Goal: Find specific page/section: Find specific page/section

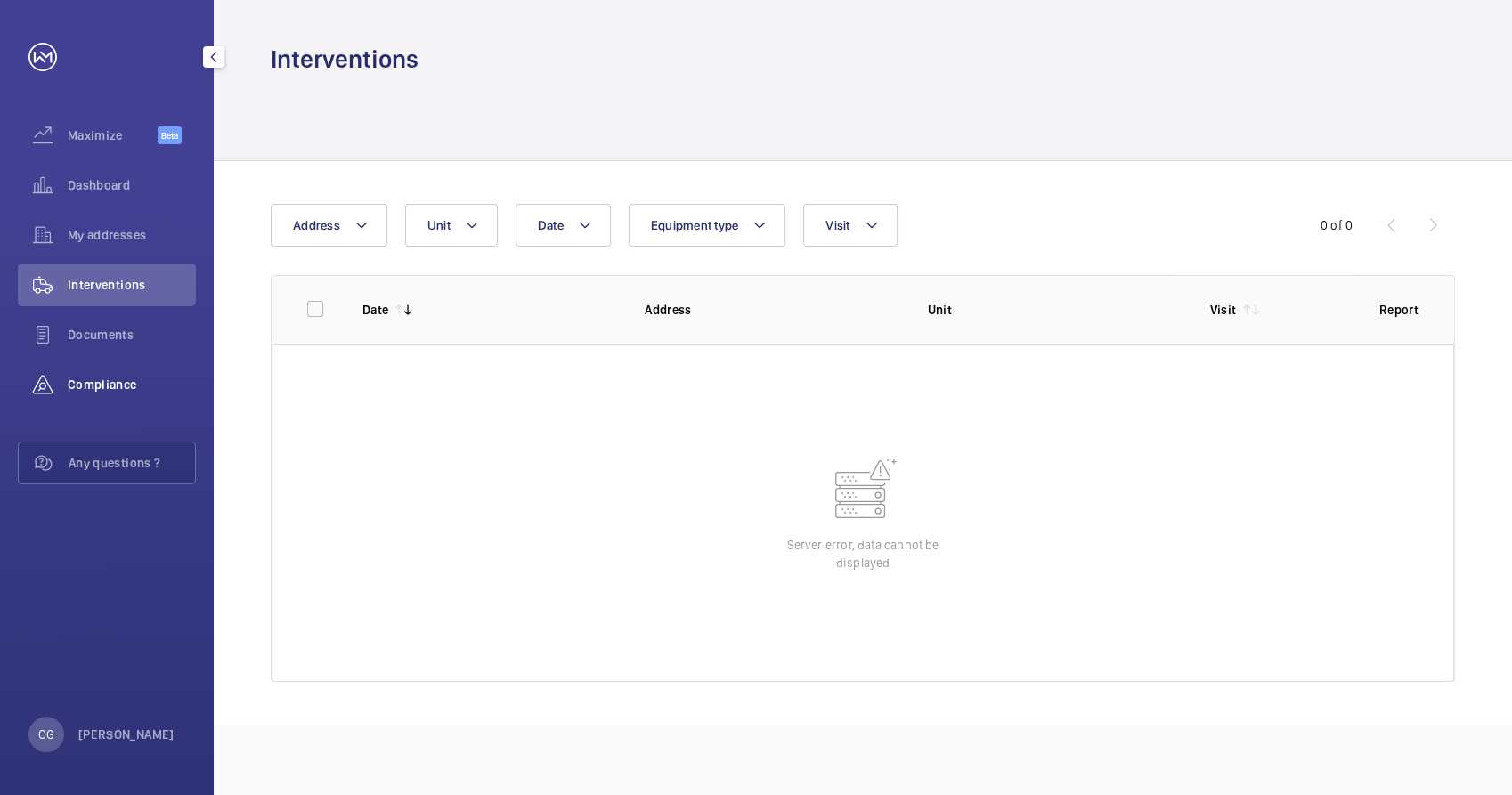
click at [128, 370] on div "Compliance" at bounding box center [107, 384] width 178 height 43
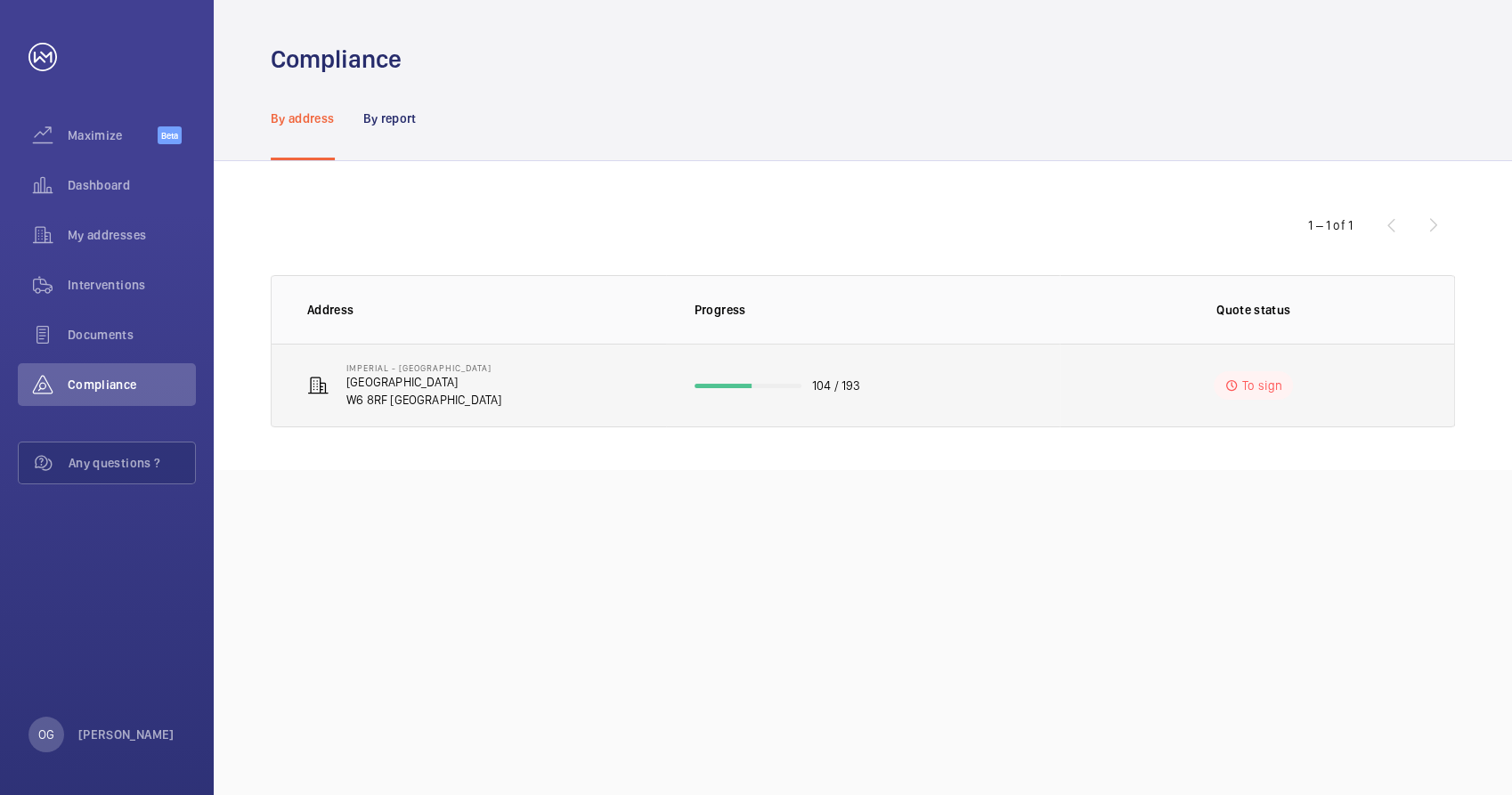
click at [661, 399] on td "[GEOGRAPHIC_DATA] [GEOGRAPHIC_DATA] [GEOGRAPHIC_DATA]" at bounding box center [469, 384] width 394 height 83
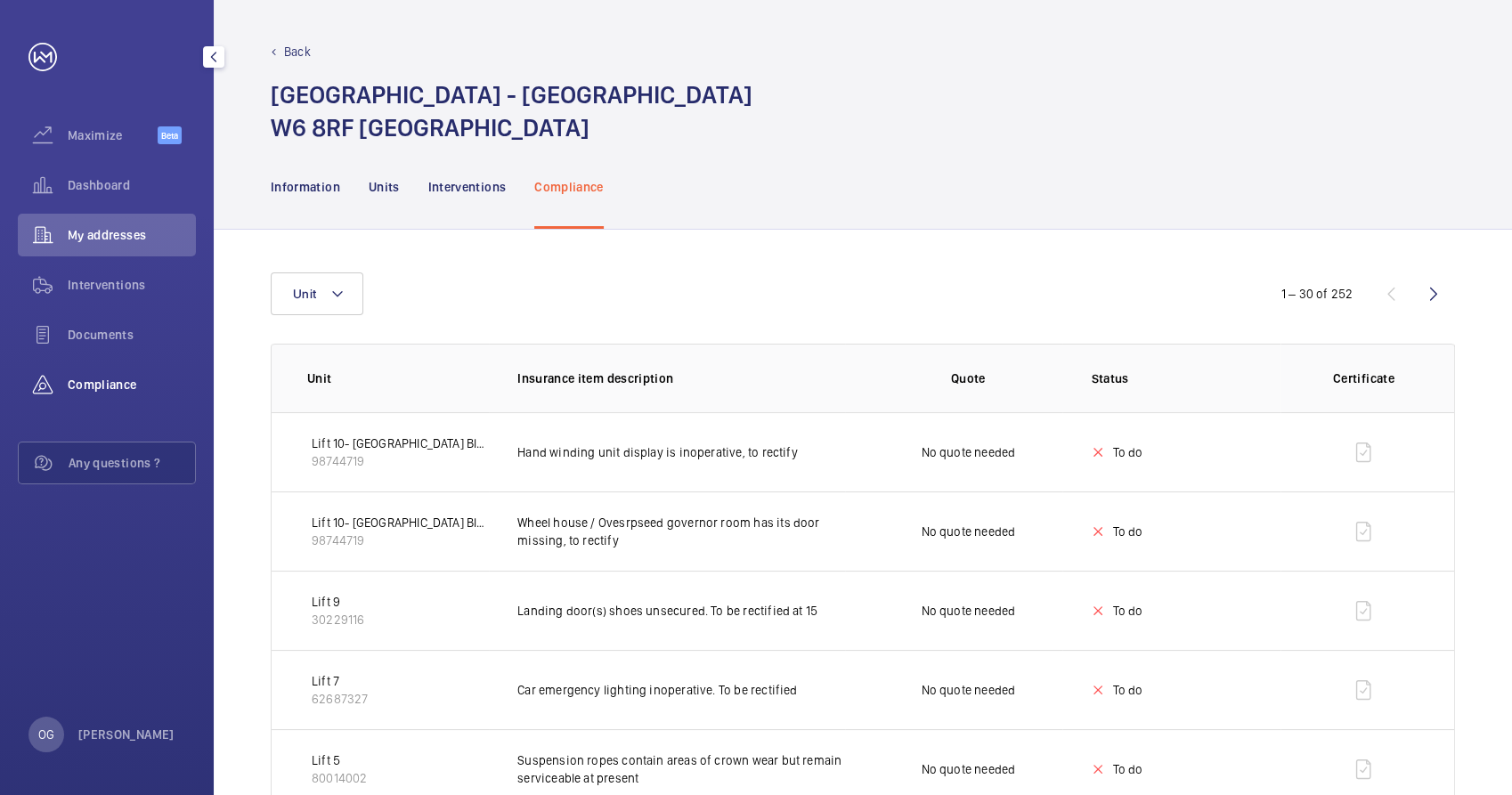
click at [122, 391] on span "Compliance" at bounding box center [131, 384] width 128 height 18
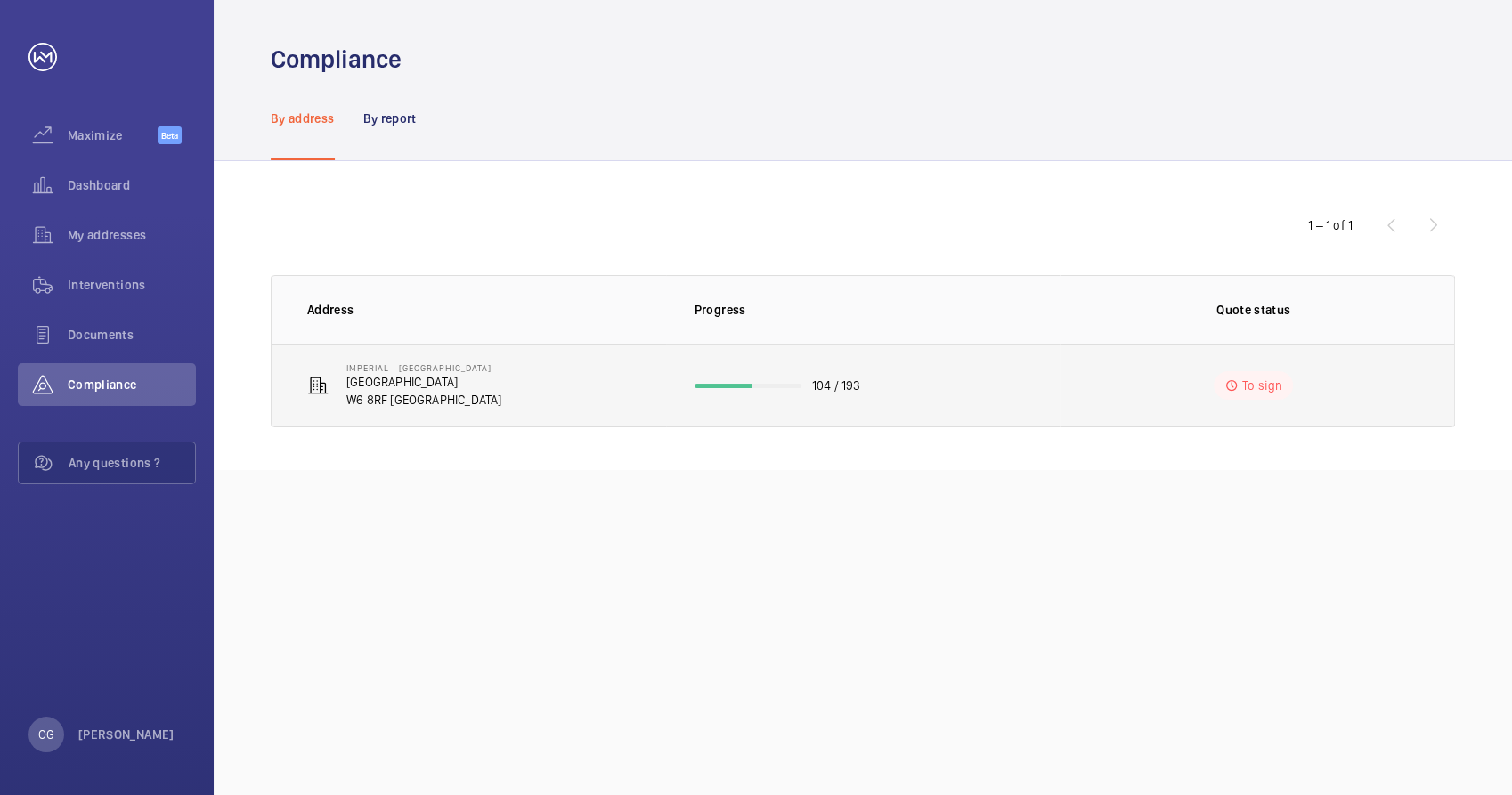
click at [840, 388] on p "104 / 193" at bounding box center [836, 385] width 49 height 18
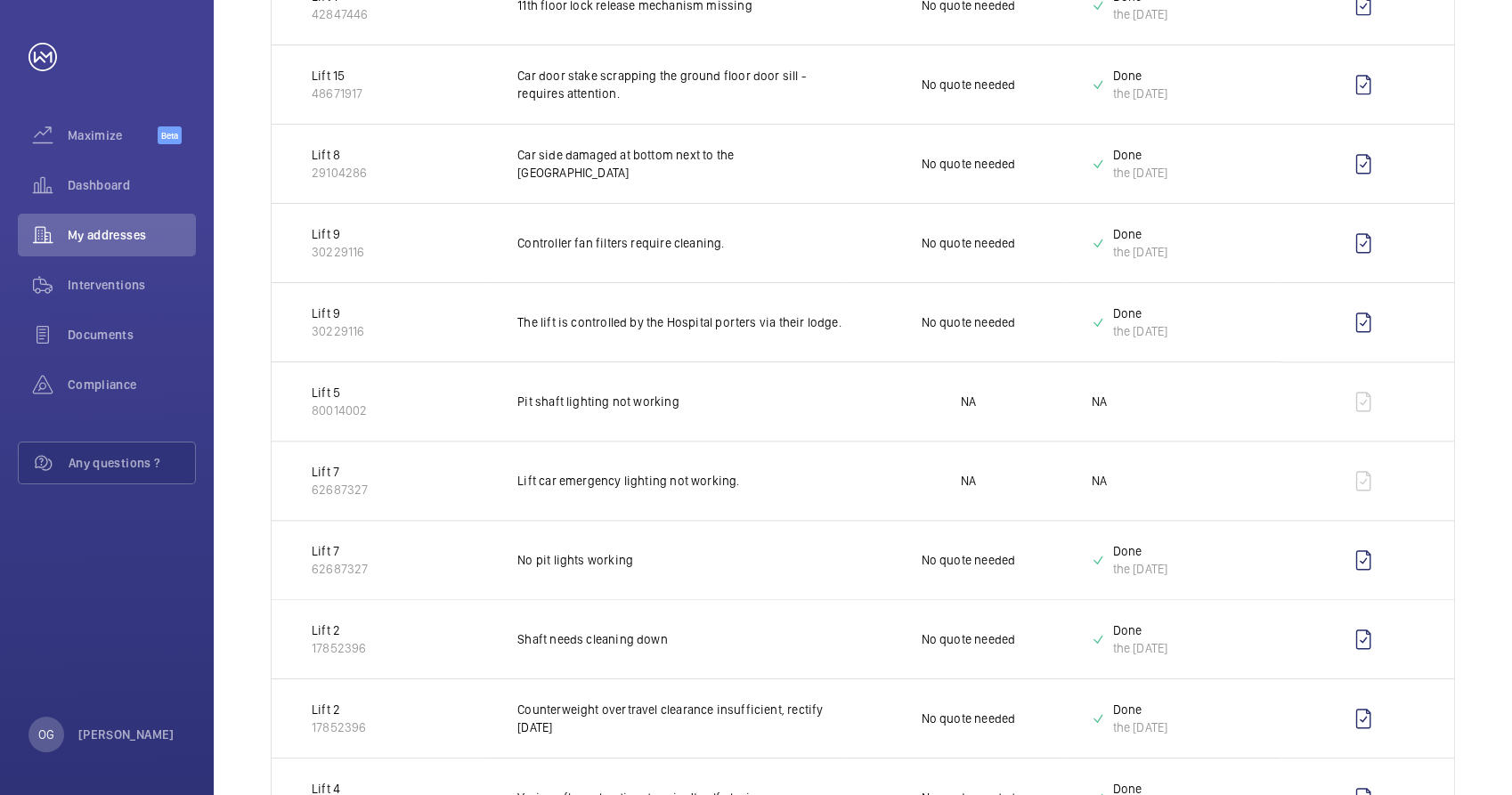
scroll to position [1539, 0]
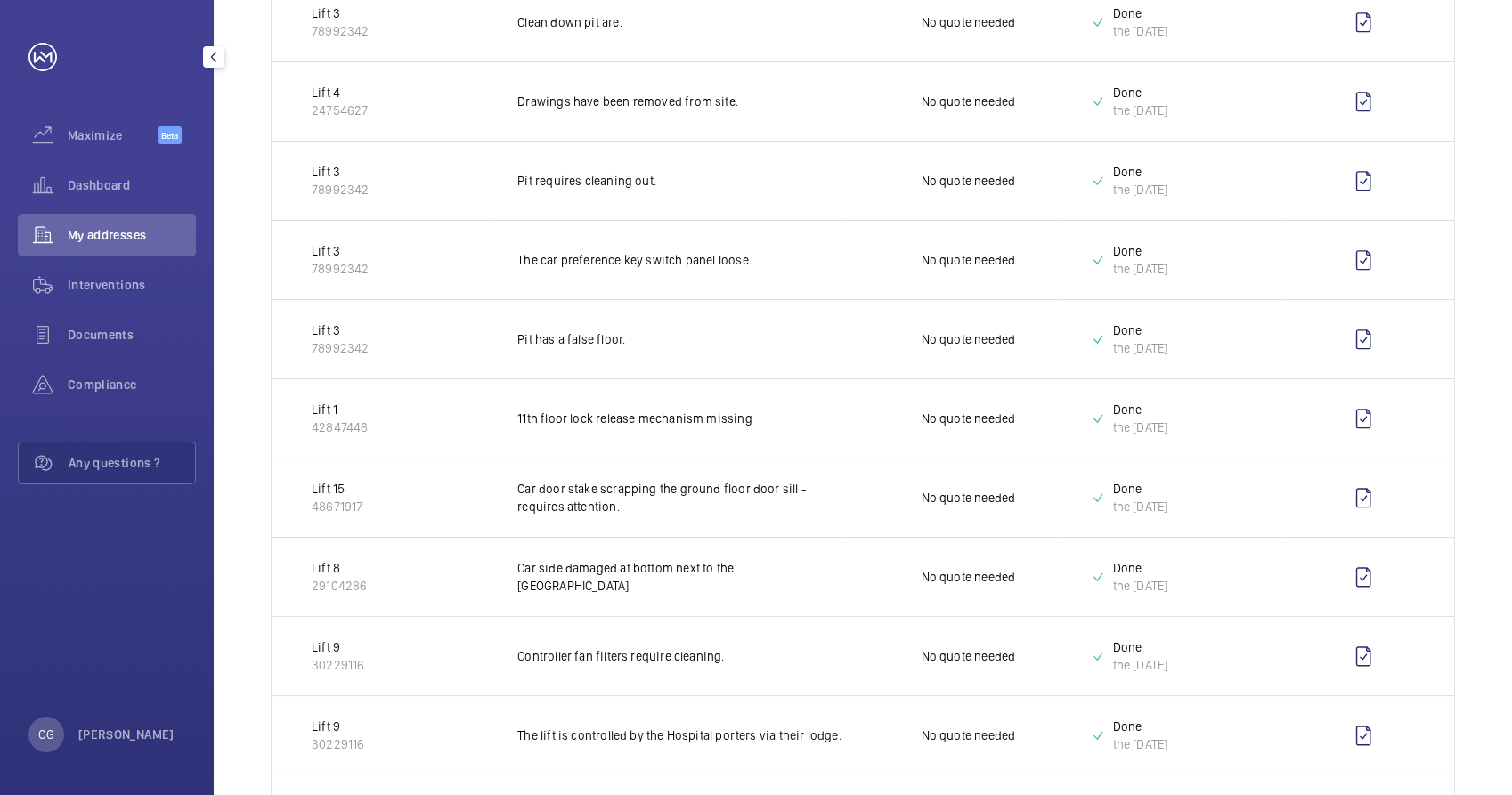
click at [112, 234] on span "My addresses" at bounding box center [131, 235] width 128 height 18
click at [121, 296] on div "Interventions" at bounding box center [107, 285] width 178 height 43
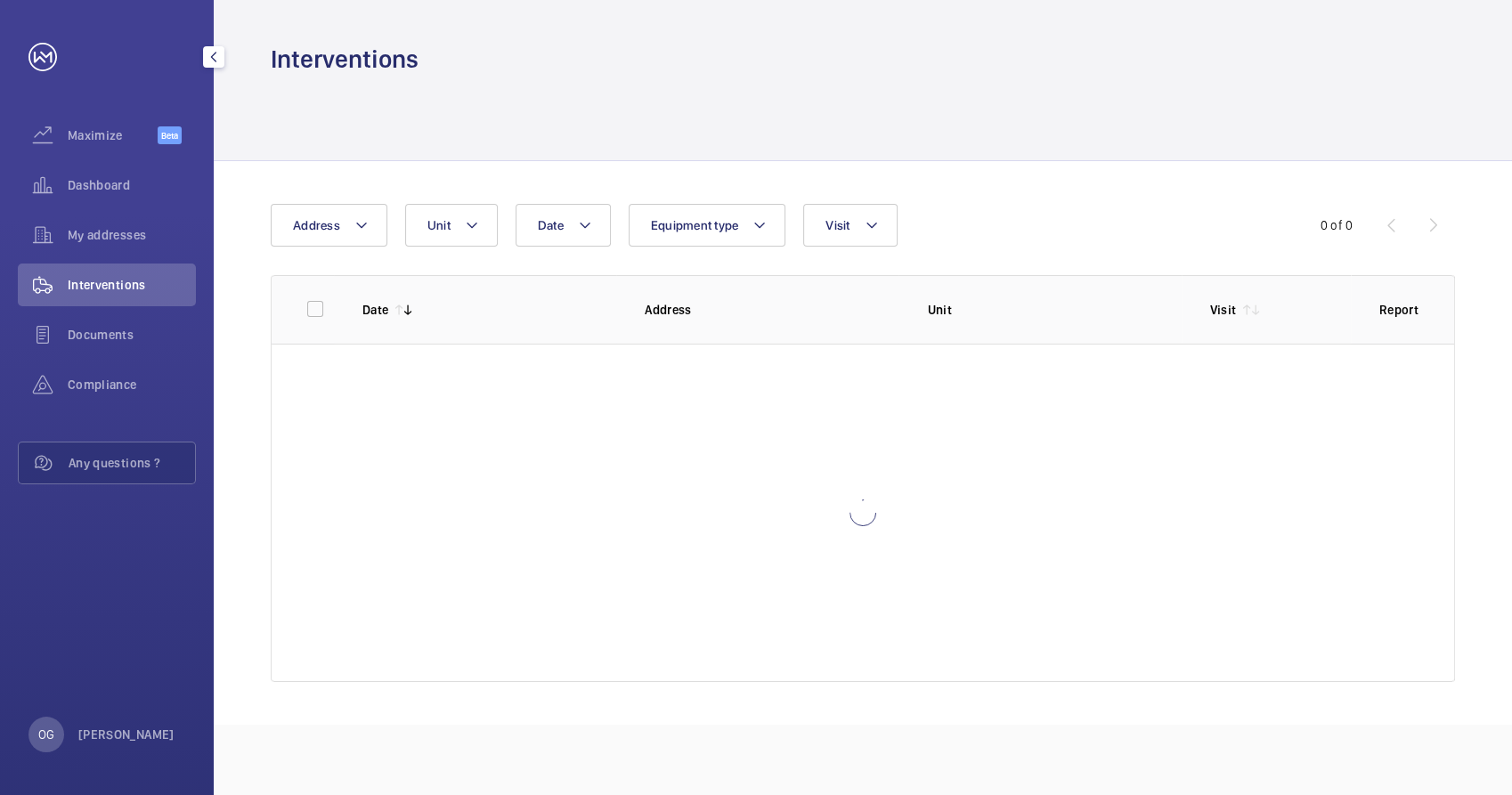
click at [122, 265] on div "Interventions" at bounding box center [107, 285] width 178 height 43
click at [122, 244] on div "My addresses" at bounding box center [107, 235] width 178 height 43
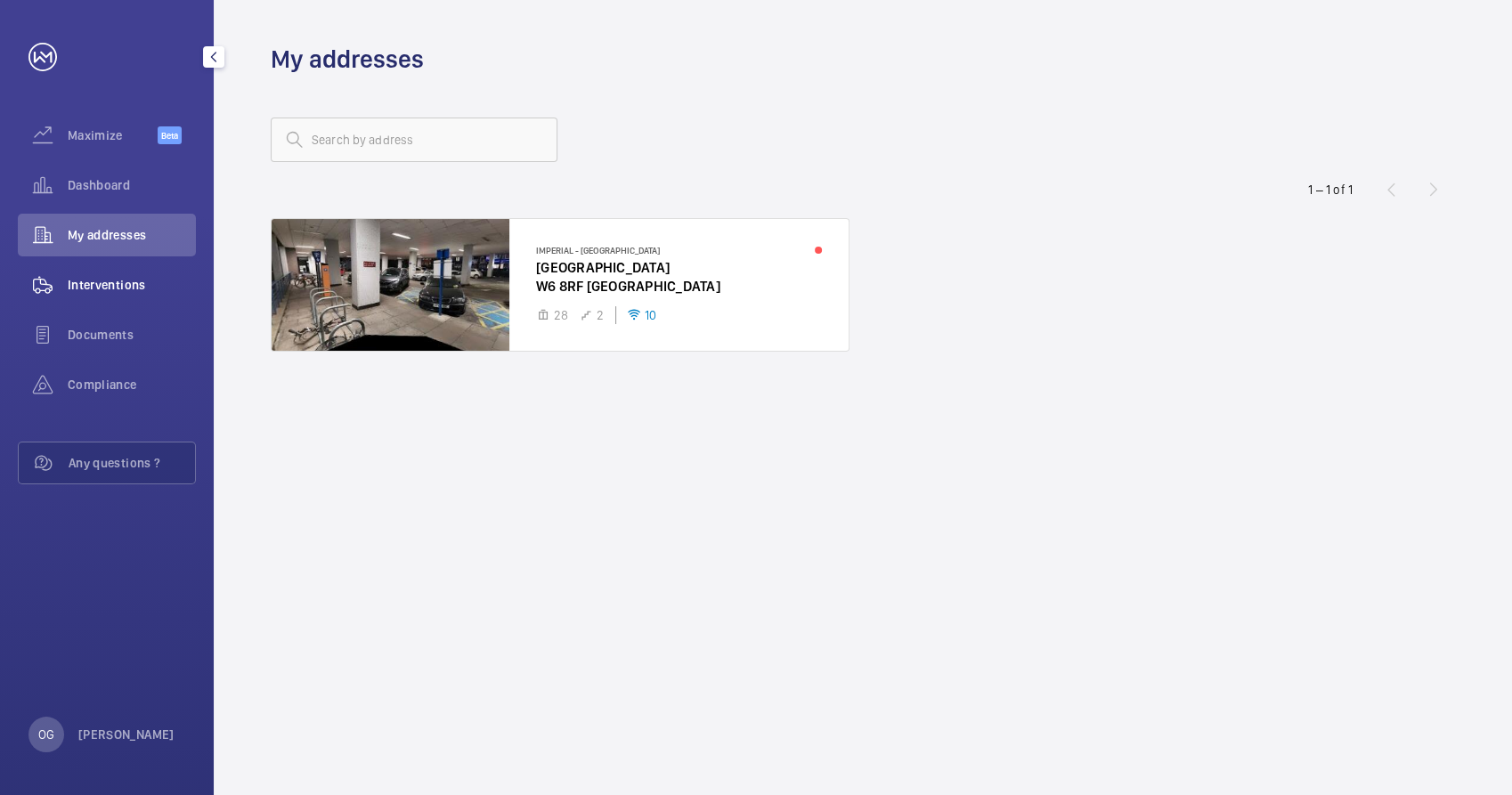
click at [127, 277] on span "Interventions" at bounding box center [131, 284] width 128 height 18
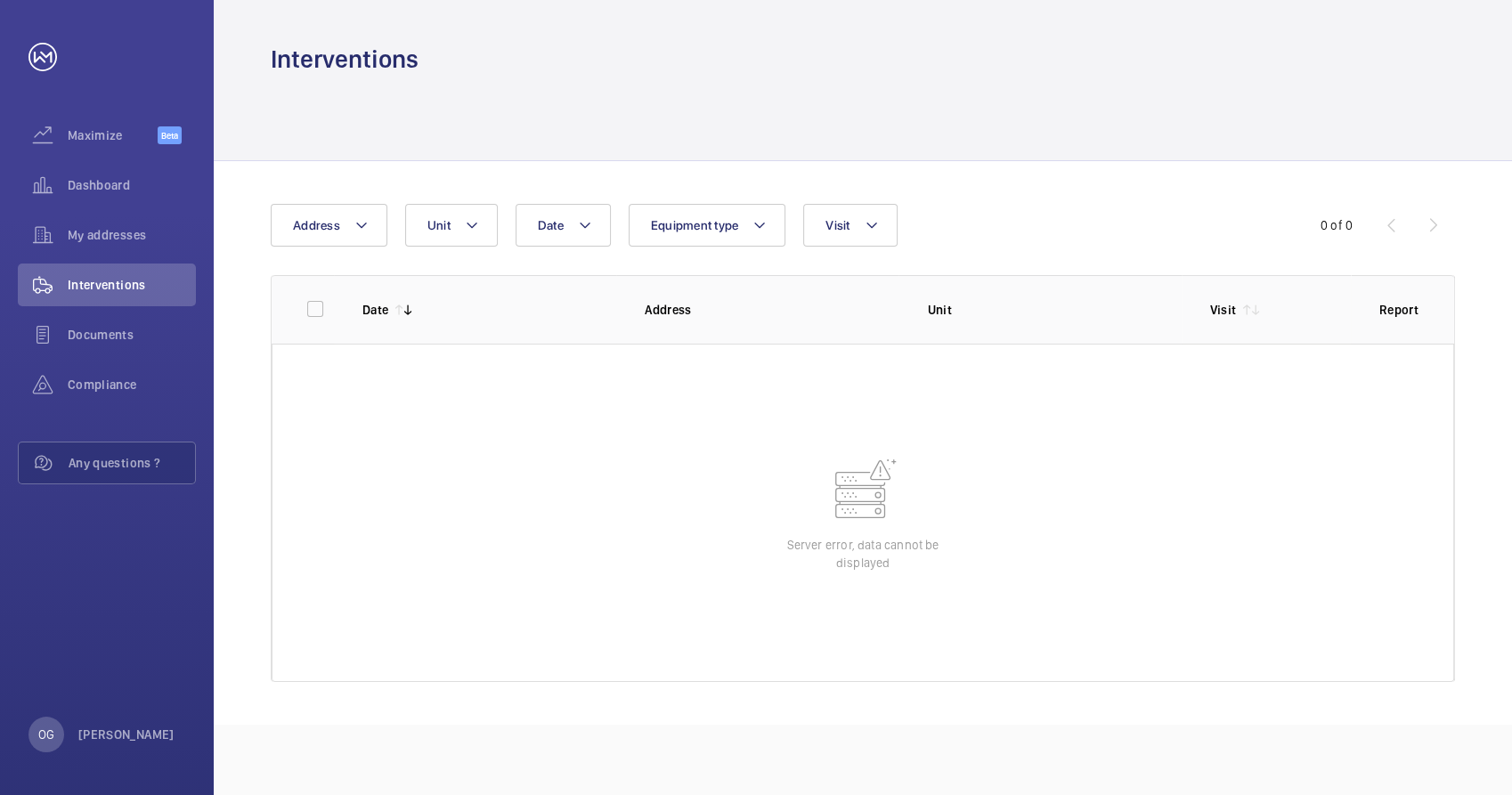
click at [722, 509] on wm-front-table-error "Server error, data cannot be displayed" at bounding box center [863, 512] width 1183 height 338
